Goal: Task Accomplishment & Management: Use online tool/utility

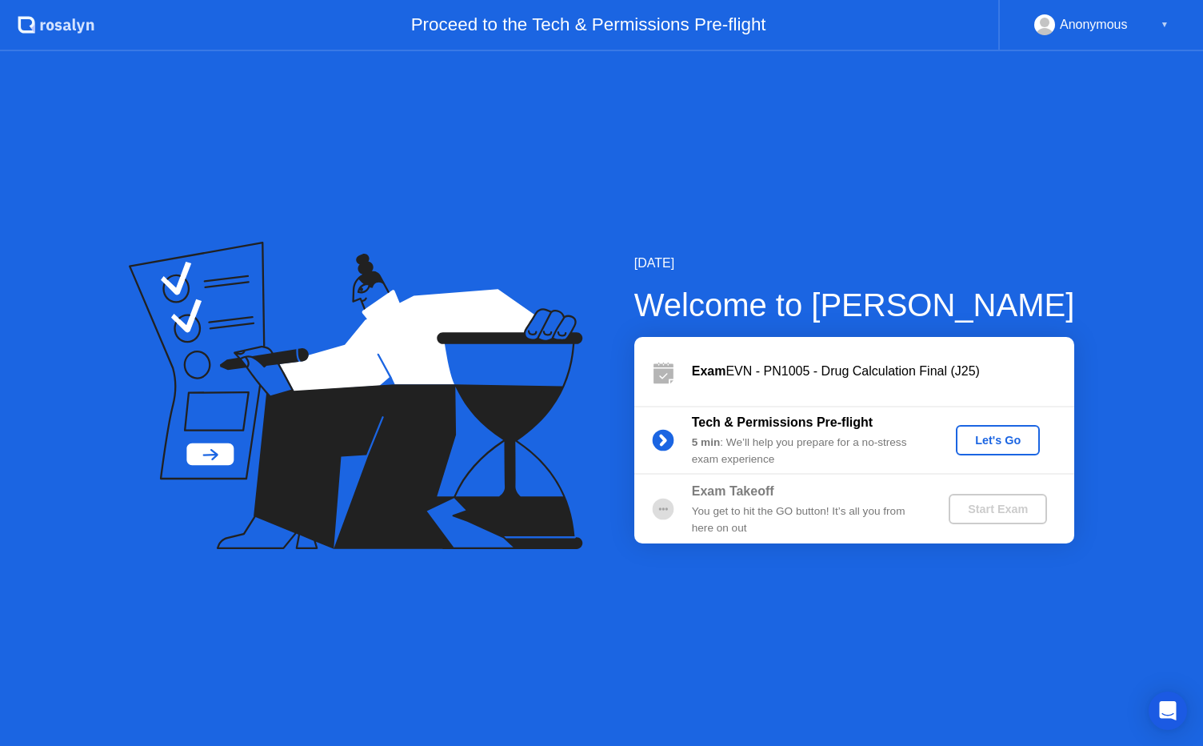
click at [1026, 438] on div "Let's Go" at bounding box center [998, 440] width 71 height 13
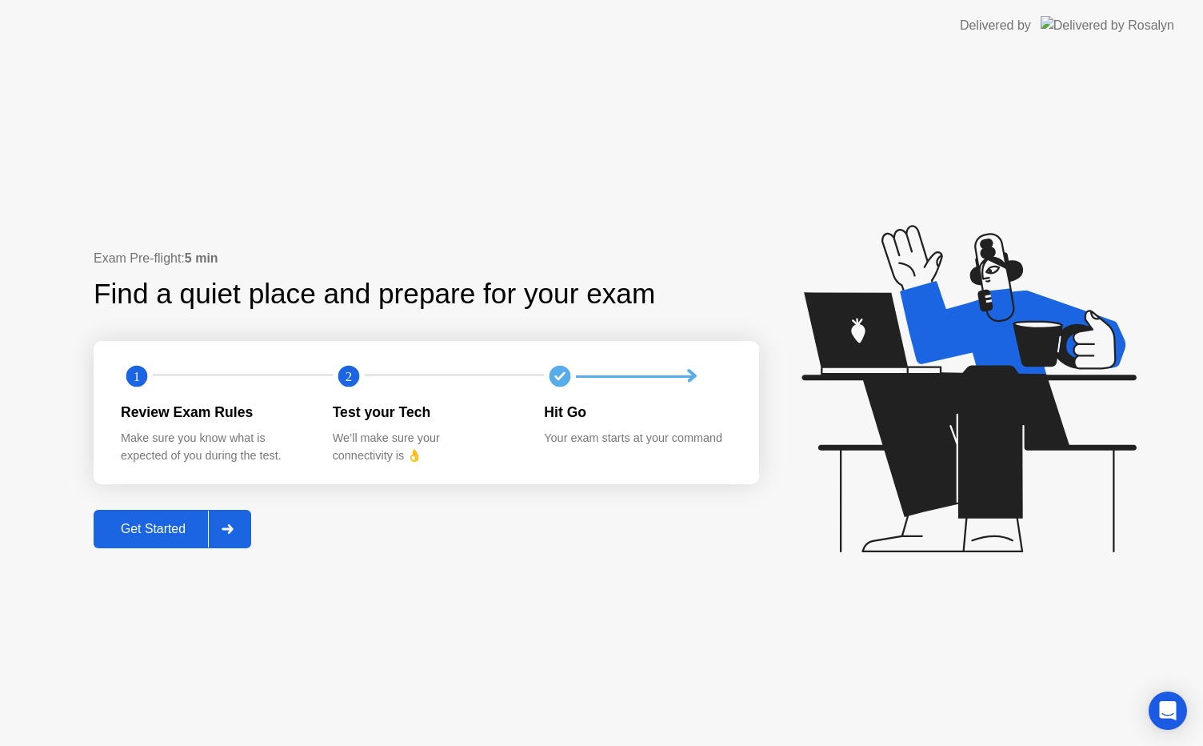
click at [155, 523] on div "Get Started" at bounding box center [153, 529] width 110 height 14
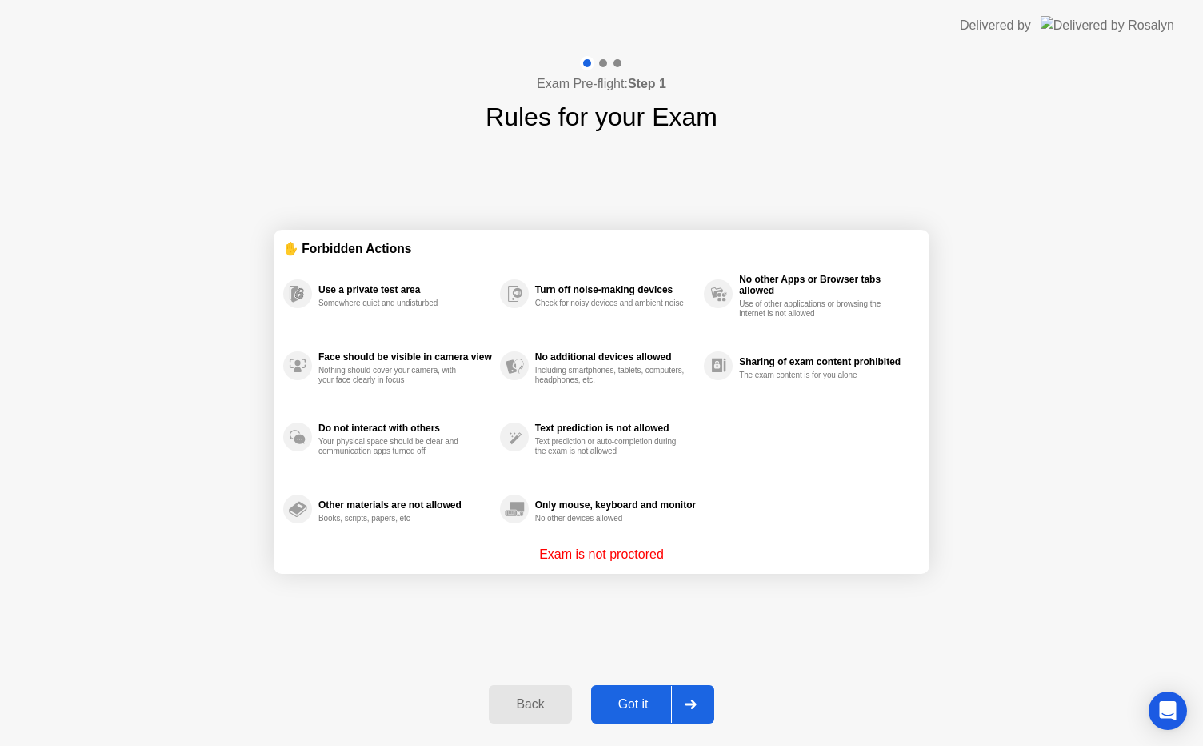
click at [618, 708] on div "Got it" at bounding box center [633, 704] width 75 height 14
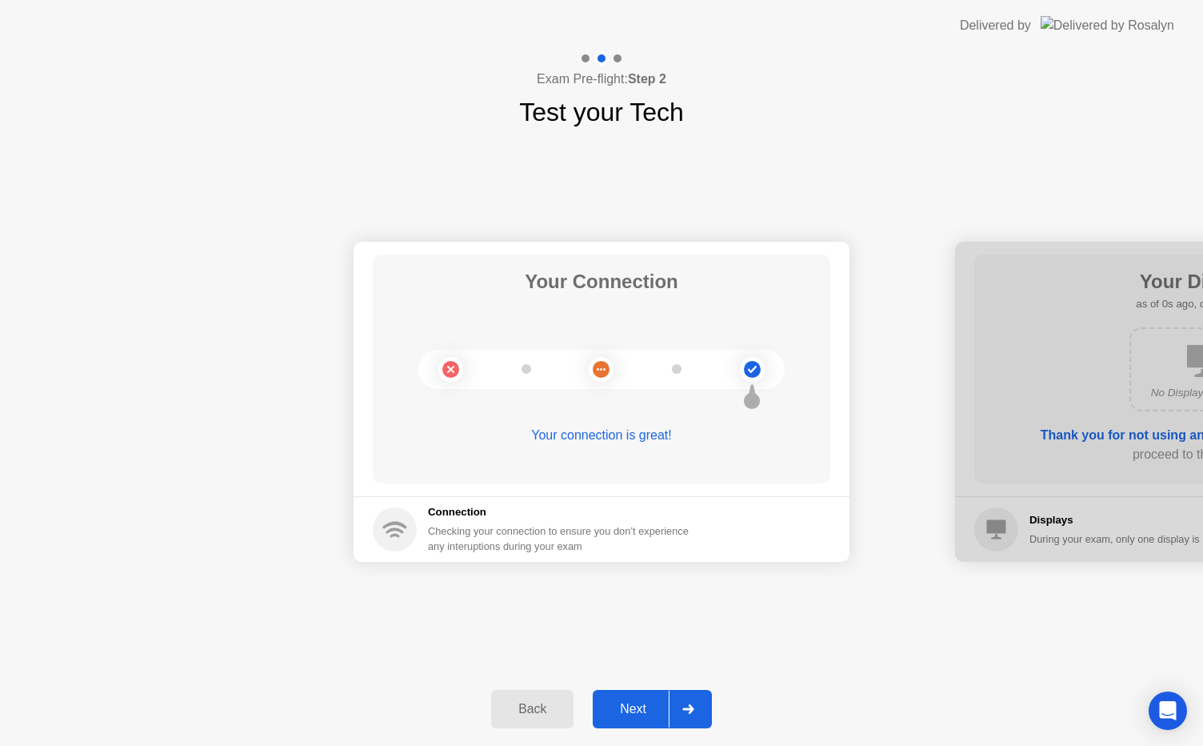
click at [618, 708] on div "Next" at bounding box center [633, 709] width 71 height 14
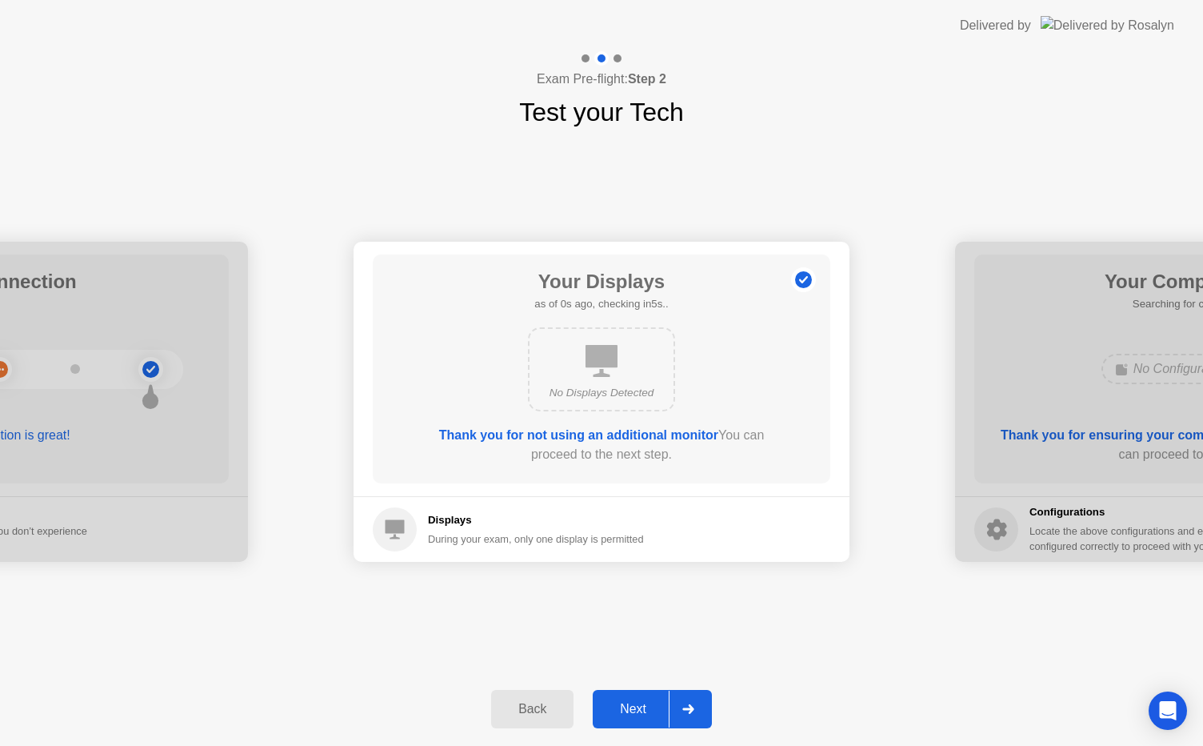
click at [618, 708] on div "Next" at bounding box center [633, 709] width 71 height 14
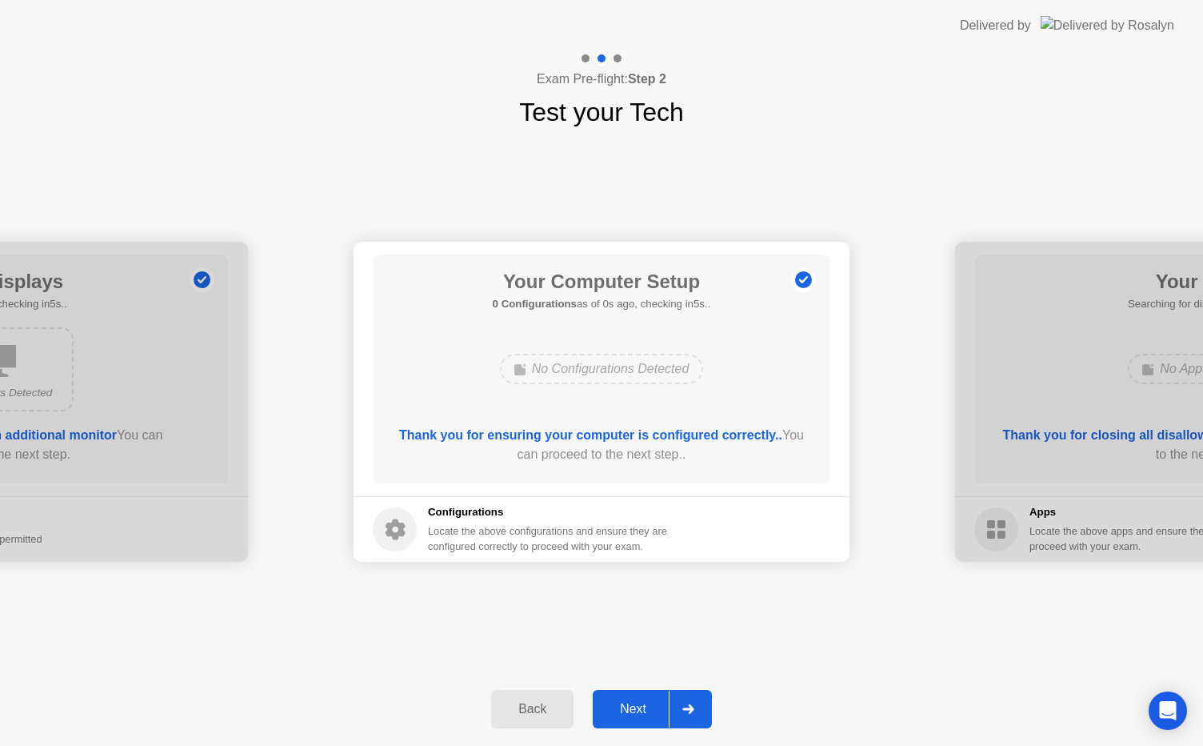
click at [618, 708] on div "Next" at bounding box center [633, 709] width 71 height 14
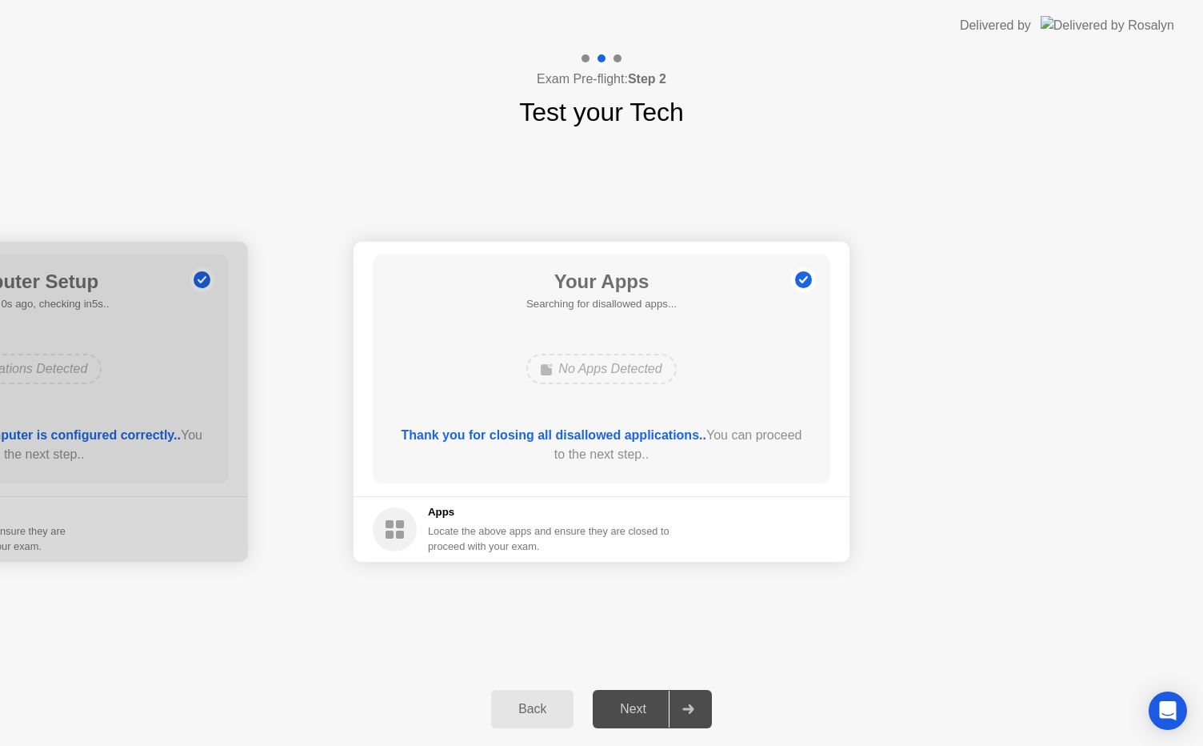
click at [618, 708] on div "Next" at bounding box center [633, 709] width 71 height 14
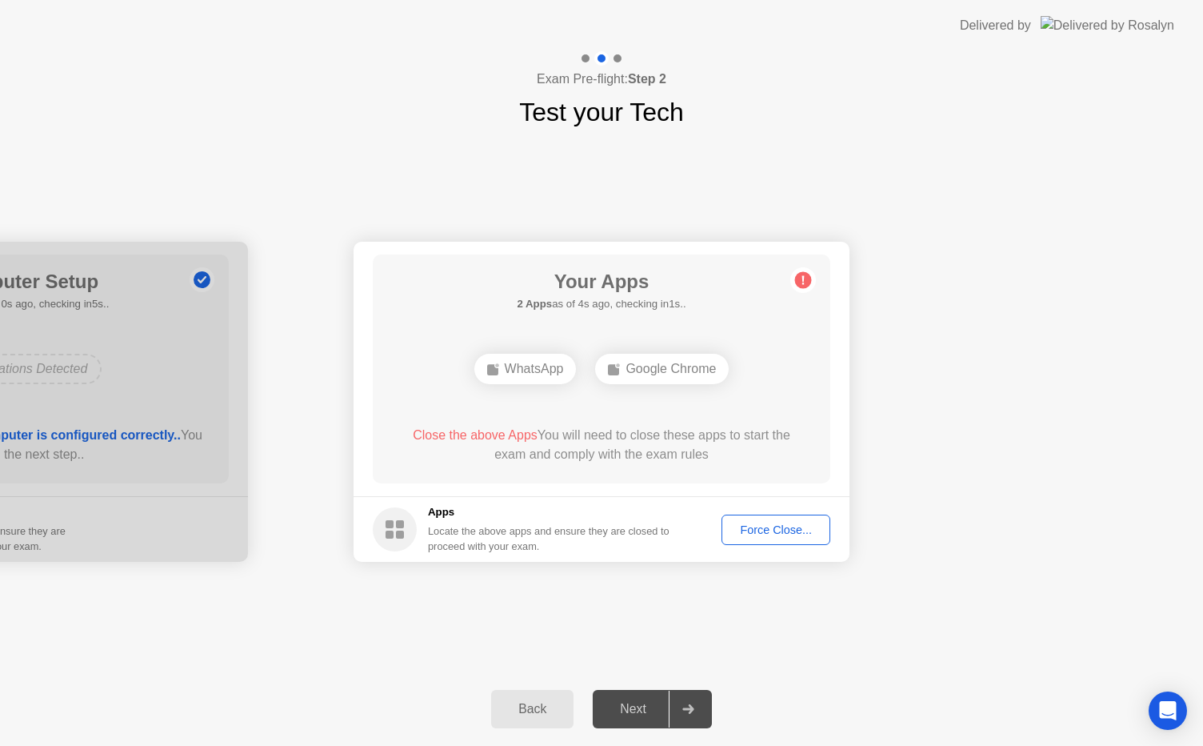
click at [783, 528] on div "Force Close..." at bounding box center [776, 529] width 98 height 13
click at [791, 536] on div "Force Close..." at bounding box center [776, 529] width 98 height 13
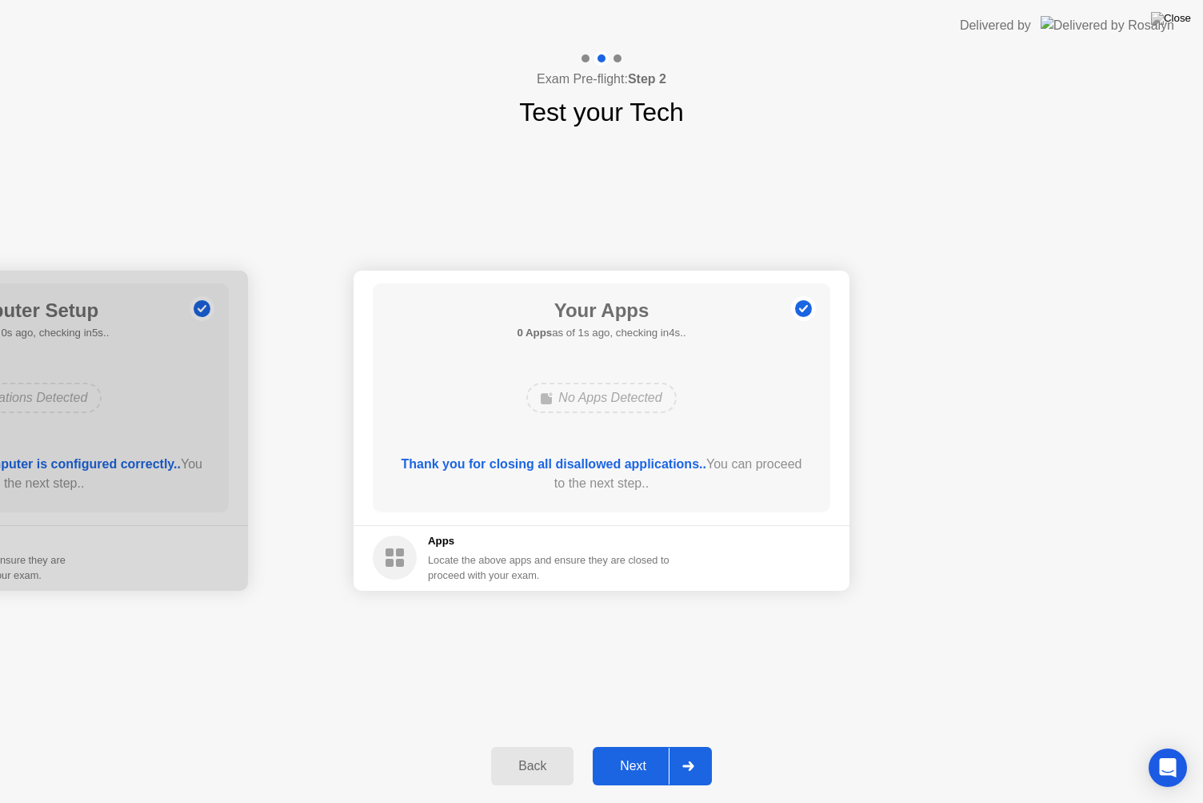
click at [620, 745] on div "Next" at bounding box center [633, 766] width 71 height 14
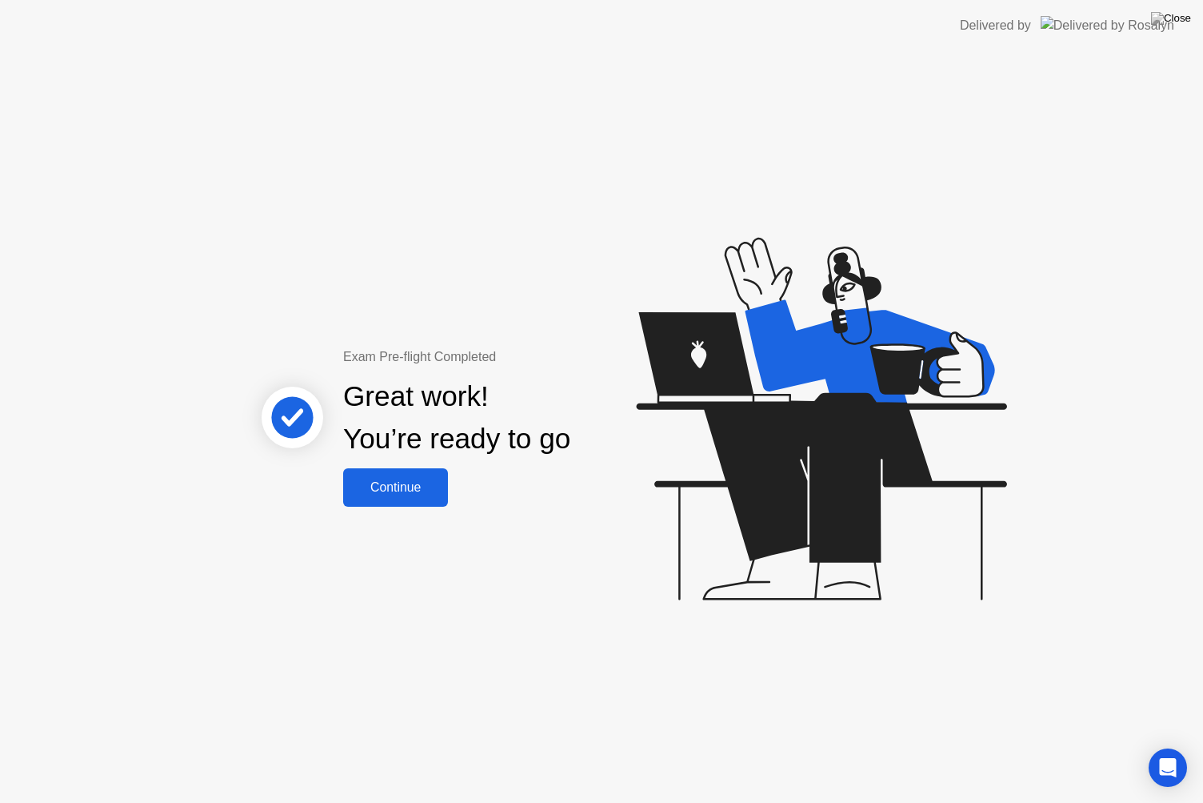
click at [330, 498] on div "Exam Pre-flight Completed Great work! You’re ready to go Continue" at bounding box center [458, 426] width 432 height 159
click at [382, 501] on button "Continue" at bounding box center [395, 487] width 105 height 38
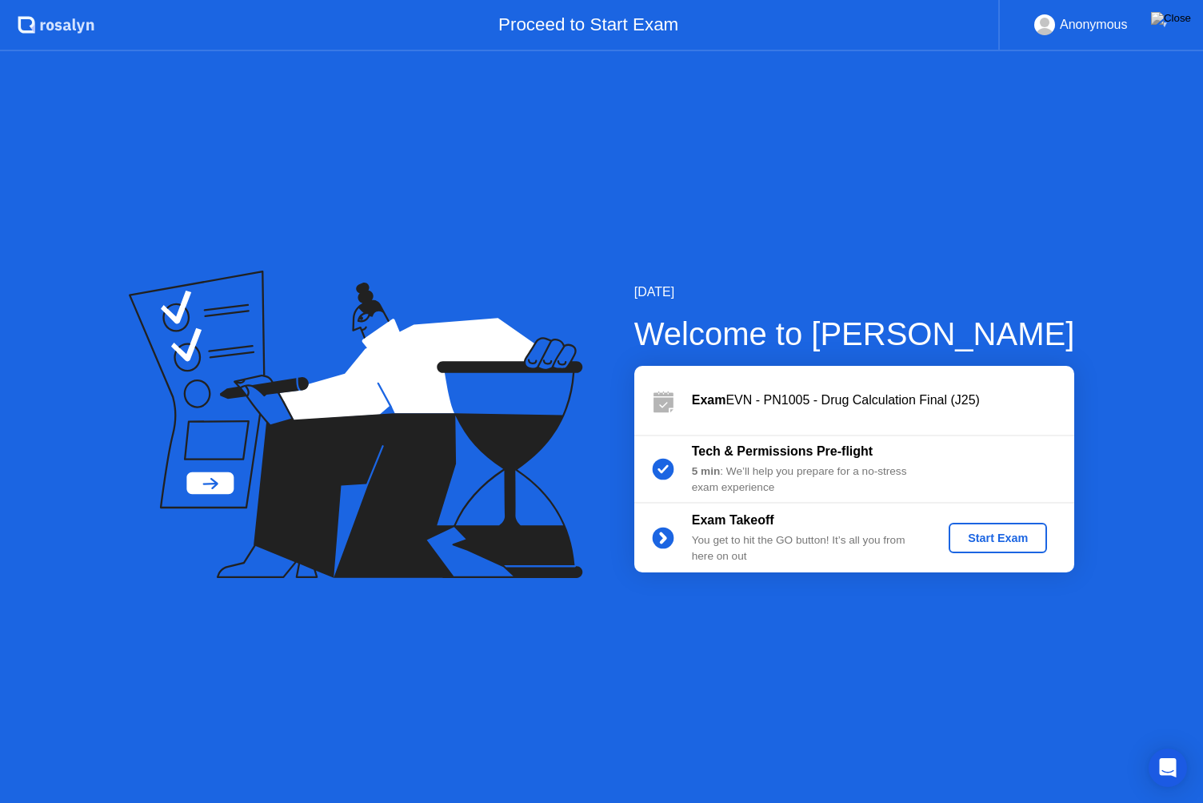
click at [976, 542] on div "Start Exam" at bounding box center [998, 537] width 86 height 13
